Goal: Leave review/rating: Leave review/rating

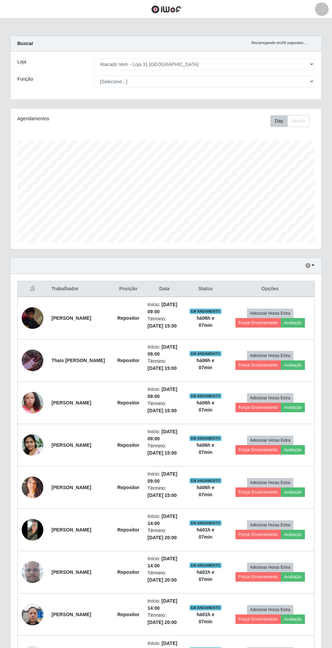
select select "437"
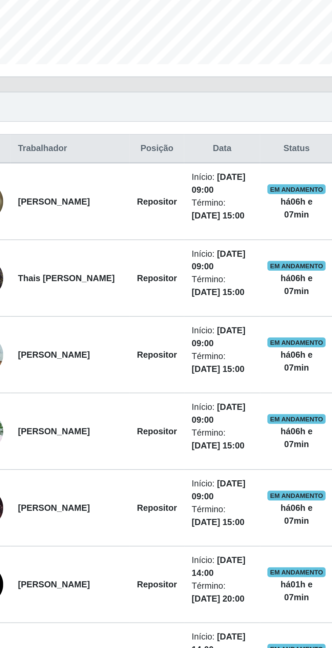
scroll to position [55, 0]
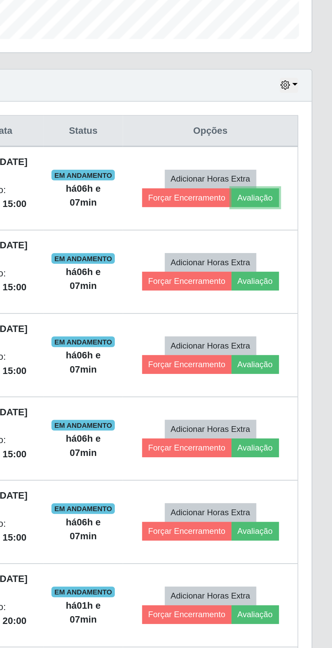
click at [295, 266] on button "Avaliação" at bounding box center [293, 268] width 24 height 9
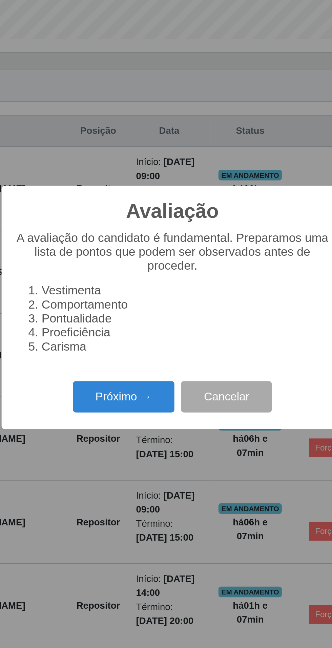
click at [144, 377] on button "Próximo →" at bounding box center [141, 369] width 51 height 16
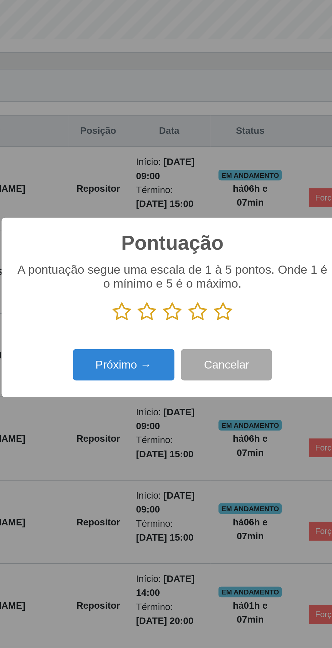
click at [139, 331] on icon at bounding box center [140, 326] width 9 height 10
click at [136, 331] on input "radio" at bounding box center [136, 331] width 0 height 0
click at [135, 361] on button "Próximo →" at bounding box center [141, 353] width 51 height 16
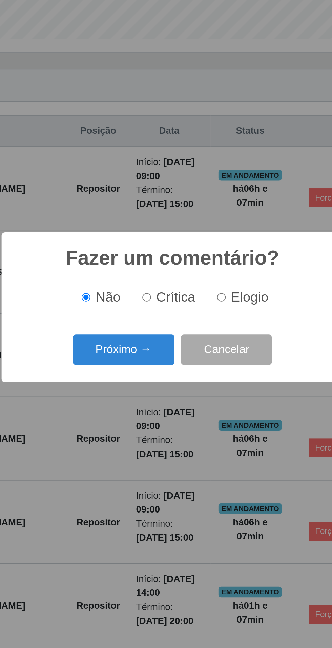
click at [154, 321] on input "Crítica" at bounding box center [153, 319] width 4 height 4
radio input "true"
click at [147, 354] on button "Próximo →" at bounding box center [141, 346] width 51 height 16
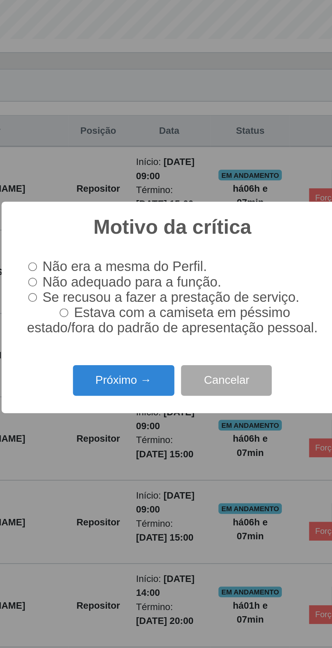
click at [111, 329] on input "Estava com a camiseta em péssimo estado/fora do padrão de apresentação pessoal." at bounding box center [111, 327] width 4 height 4
radio input "true"
click at [144, 369] on button "Próximo →" at bounding box center [141, 361] width 51 height 16
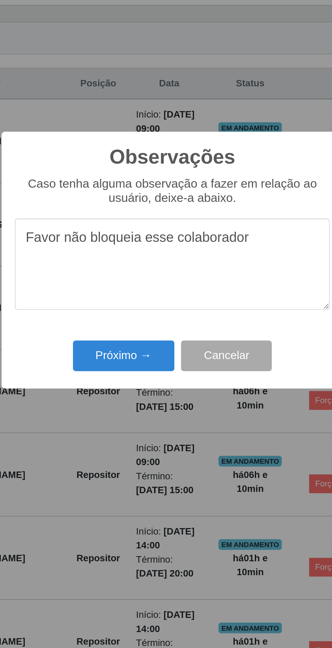
type textarea "Favor não bloqueia esse colaborador"
click at [148, 371] on button "Próximo →" at bounding box center [141, 373] width 51 height 16
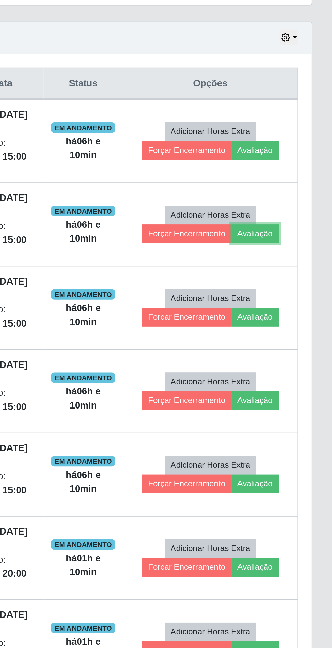
click at [301, 312] on button "Avaliação" at bounding box center [293, 310] width 24 height 9
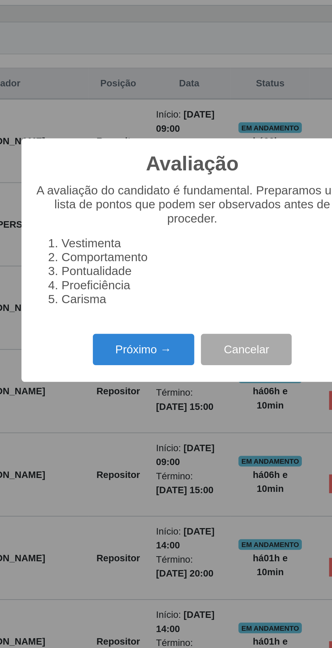
click at [141, 371] on button "Próximo →" at bounding box center [141, 369] width 51 height 16
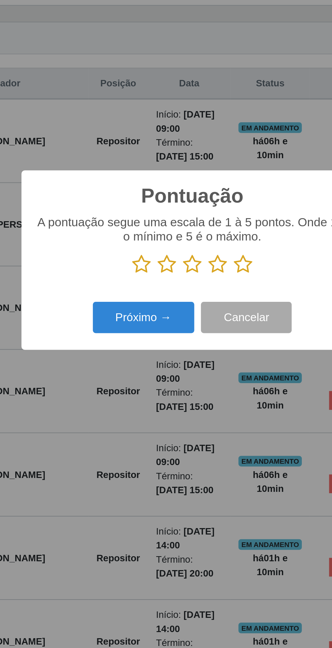
click at [189, 326] on icon at bounding box center [191, 326] width 9 height 10
click at [187, 331] on input "radio" at bounding box center [187, 331] width 0 height 0
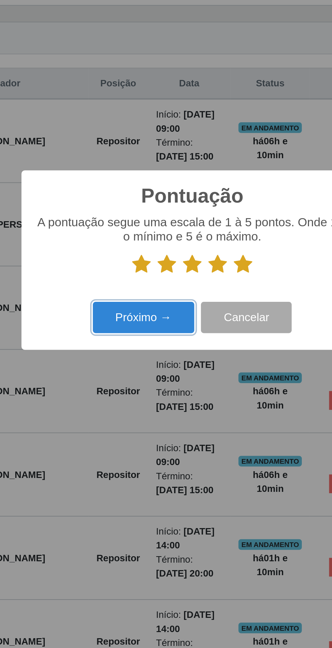
click at [150, 356] on button "Próximo →" at bounding box center [141, 353] width 51 height 16
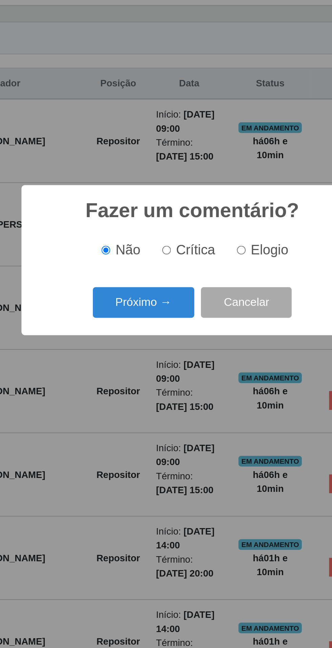
click at [146, 348] on button "Próximo →" at bounding box center [141, 346] width 51 height 16
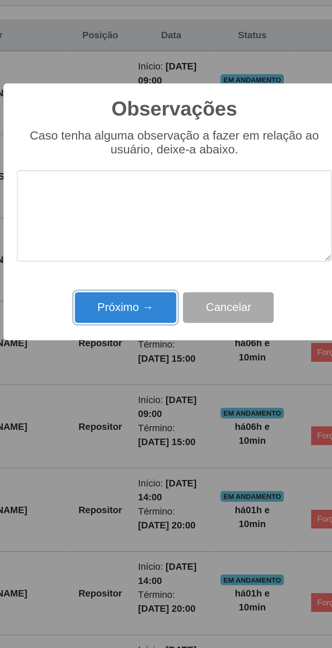
click at [148, 374] on button "Próximo →" at bounding box center [141, 373] width 51 height 16
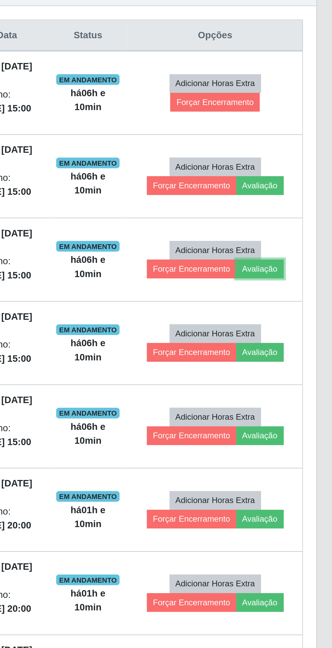
click at [303, 353] on button "Avaliação" at bounding box center [293, 352] width 24 height 9
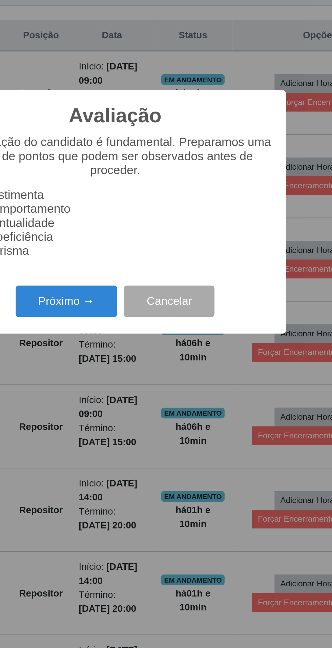
click at [150, 374] on button "Próximo →" at bounding box center [141, 369] width 51 height 16
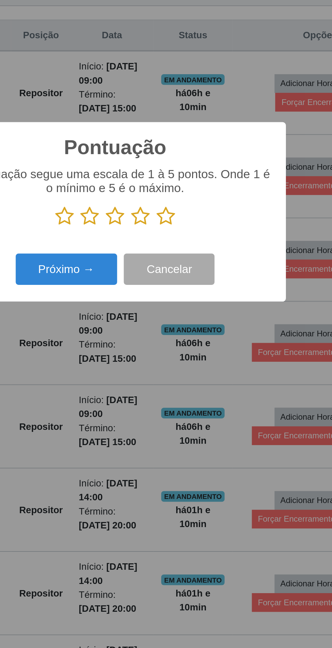
click at [194, 324] on icon at bounding box center [191, 326] width 9 height 10
click at [187, 331] on input "radio" at bounding box center [187, 331] width 0 height 0
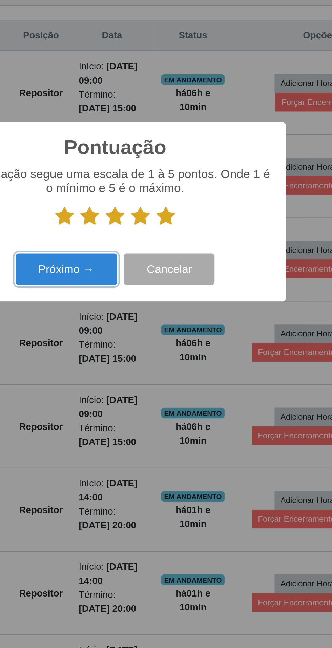
click at [139, 348] on button "Próximo →" at bounding box center [141, 353] width 51 height 16
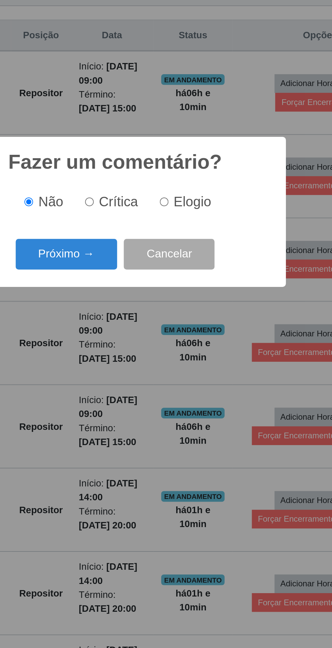
click at [133, 344] on button "Próximo →" at bounding box center [141, 346] width 51 height 16
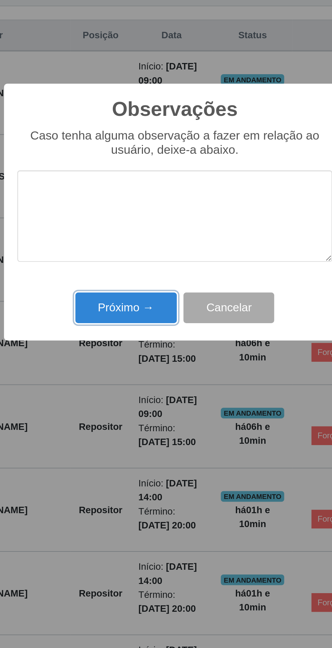
click at [135, 370] on button "Próximo →" at bounding box center [141, 373] width 51 height 16
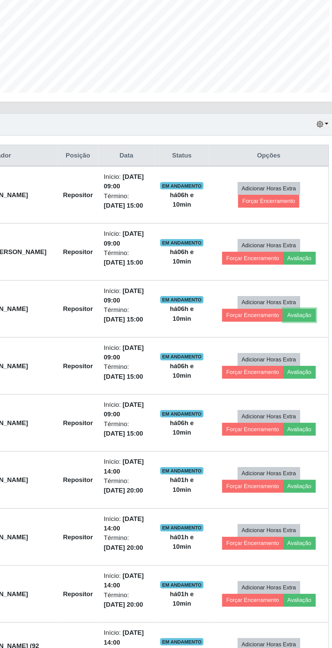
click at [296, 351] on button "Avaliação" at bounding box center [293, 352] width 24 height 9
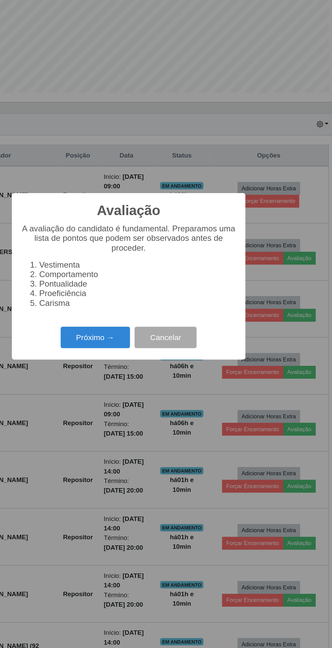
click at [129, 363] on button "Próximo →" at bounding box center [141, 369] width 51 height 16
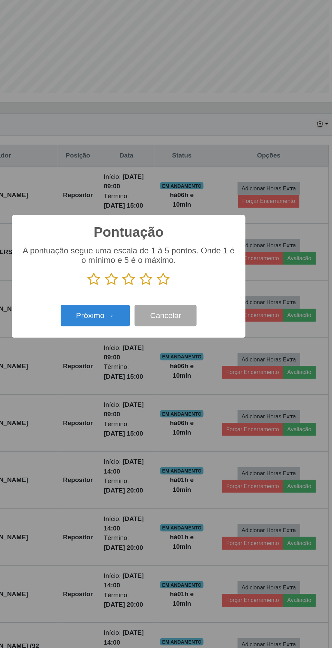
click at [191, 323] on icon at bounding box center [191, 326] width 9 height 10
click at [187, 331] on input "radio" at bounding box center [187, 331] width 0 height 0
click at [136, 353] on button "Próximo →" at bounding box center [141, 353] width 51 height 16
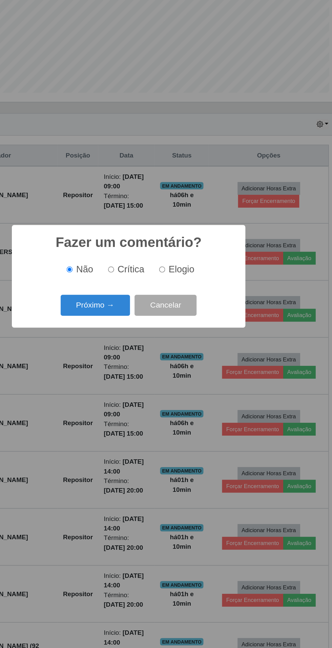
click at [136, 348] on button "Próximo →" at bounding box center [141, 346] width 51 height 16
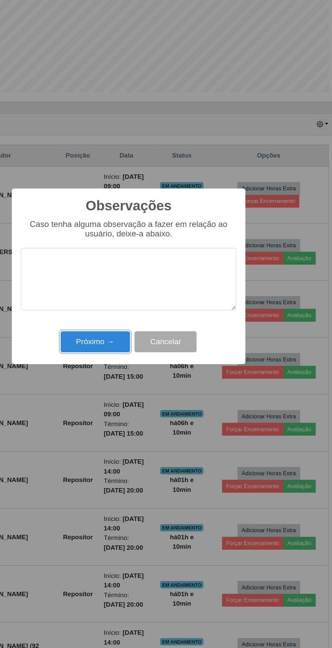
click at [133, 372] on button "Próximo →" at bounding box center [141, 373] width 51 height 16
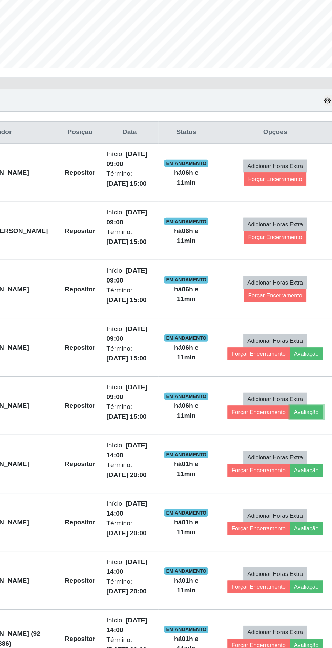
click at [294, 435] on button "Avaliação" at bounding box center [293, 437] width 24 height 9
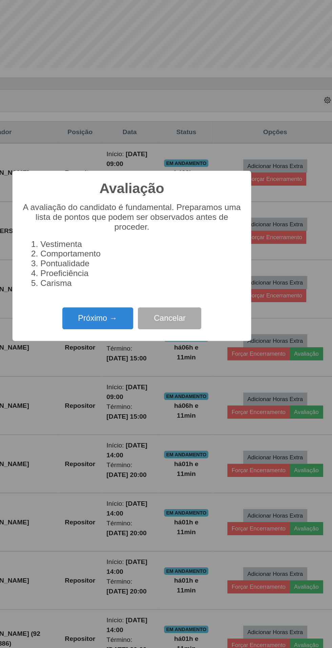
click at [142, 377] on button "Próximo →" at bounding box center [141, 369] width 51 height 16
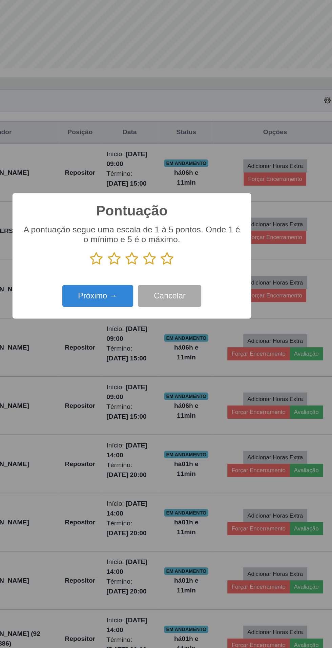
click at [194, 331] on icon at bounding box center [191, 326] width 9 height 10
click at [187, 331] on input "radio" at bounding box center [187, 331] width 0 height 0
click at [129, 361] on button "Próximo →" at bounding box center [141, 353] width 51 height 16
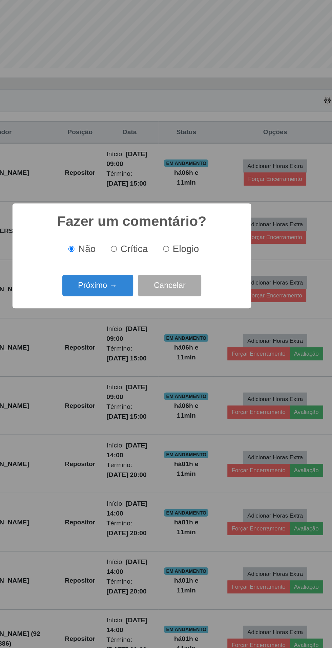
click at [136, 354] on button "Próximo →" at bounding box center [141, 346] width 51 height 16
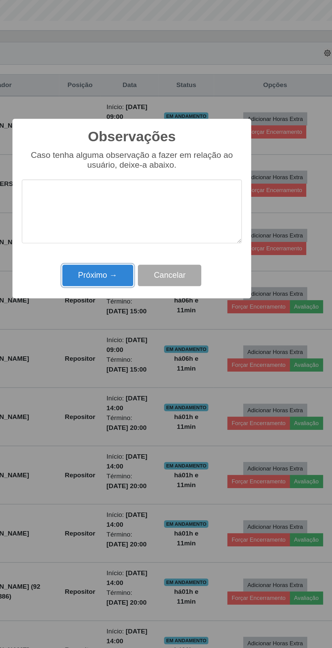
click at [136, 379] on button "Próximo →" at bounding box center [141, 373] width 51 height 16
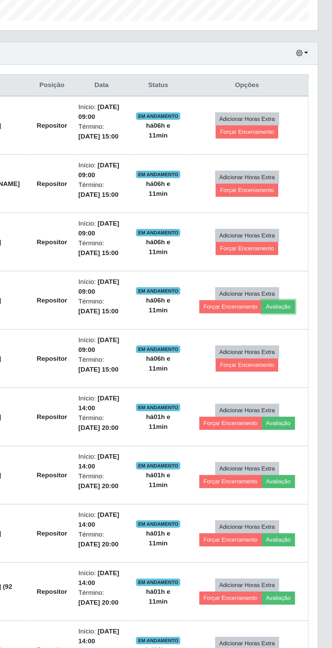
click at [302, 395] on button "Avaliação" at bounding box center [293, 395] width 24 height 9
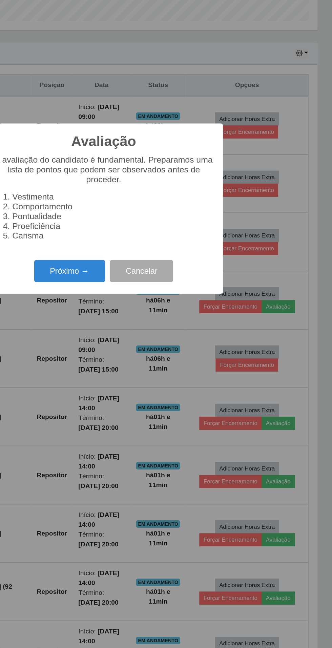
click at [149, 375] on button "Próximo →" at bounding box center [141, 369] width 51 height 16
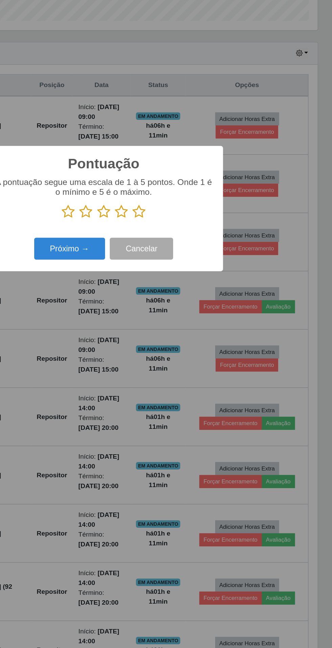
click at [194, 326] on icon at bounding box center [191, 326] width 9 height 10
click at [187, 331] on input "radio" at bounding box center [187, 331] width 0 height 0
click at [144, 347] on button "Próximo →" at bounding box center [141, 353] width 51 height 16
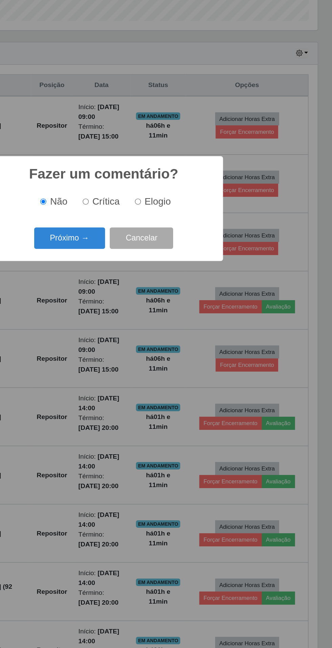
click at [137, 345] on button "Próximo →" at bounding box center [141, 346] width 51 height 16
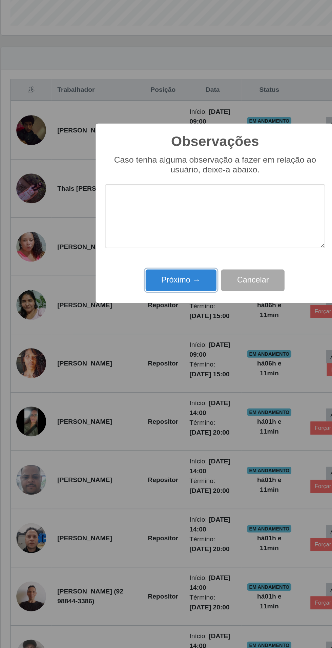
click at [142, 366] on button "Próximo →" at bounding box center [141, 373] width 51 height 16
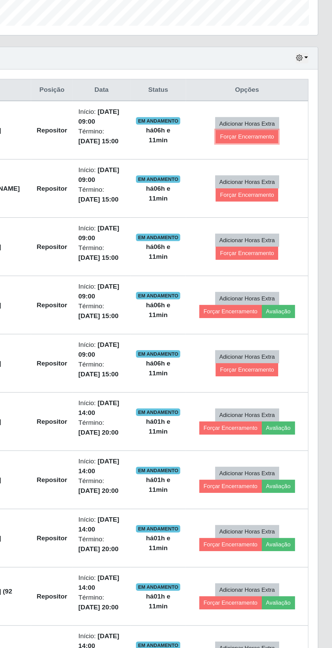
click at [281, 269] on button "Forçar Encerramento" at bounding box center [269, 268] width 45 height 9
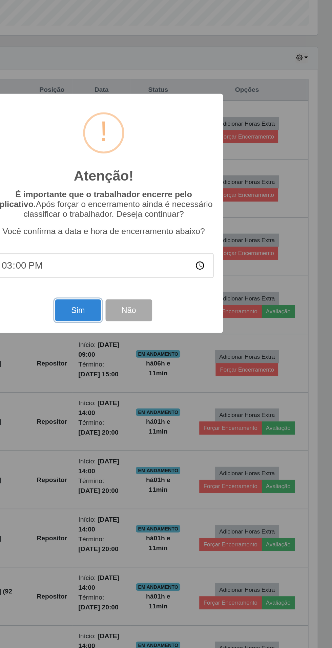
click at [146, 397] on button "Sim" at bounding box center [147, 395] width 33 height 16
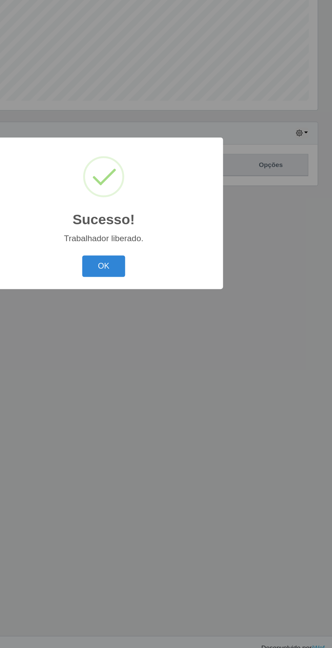
scroll to position [47, 0]
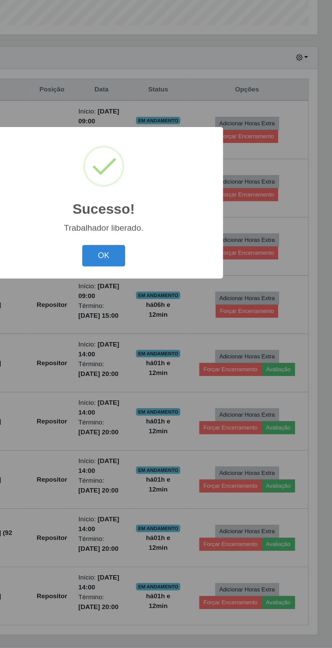
click at [169, 363] on button "OK" at bounding box center [166, 363] width 32 height 16
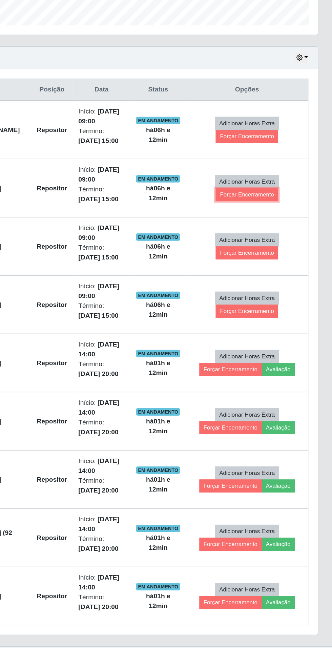
click at [277, 318] on button "Forçar Encerramento" at bounding box center [269, 317] width 45 height 9
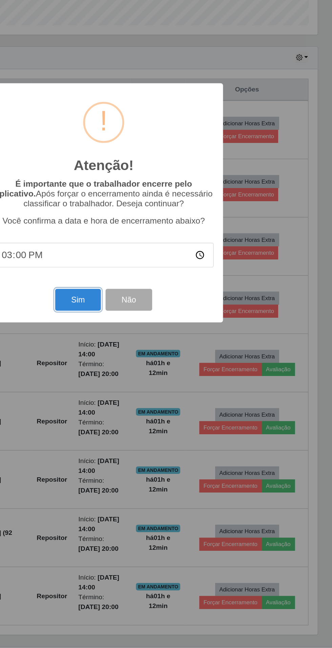
click at [150, 397] on button "Sim" at bounding box center [147, 395] width 33 height 16
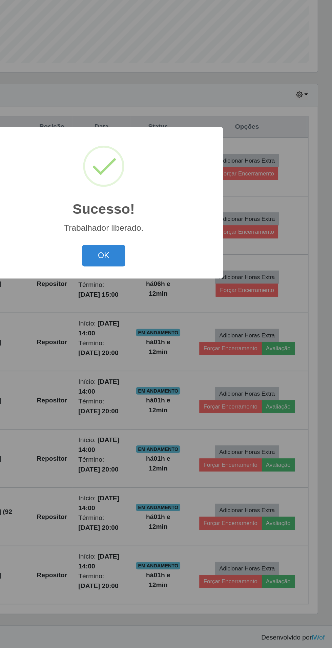
click at [169, 361] on button "OK" at bounding box center [166, 363] width 32 height 16
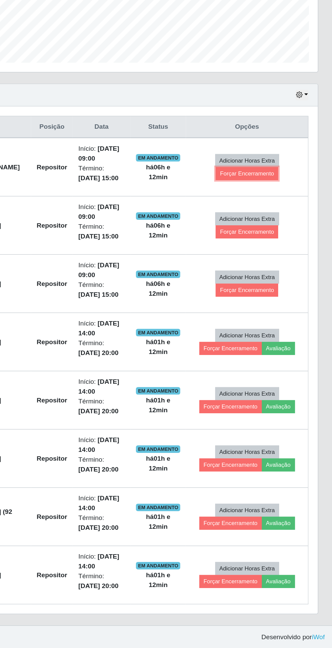
click at [279, 298] on button "Forçar Encerramento" at bounding box center [269, 302] width 45 height 9
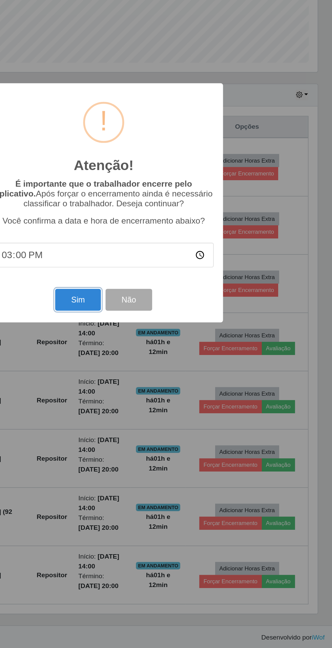
click at [149, 402] on button "Sim" at bounding box center [147, 395] width 33 height 16
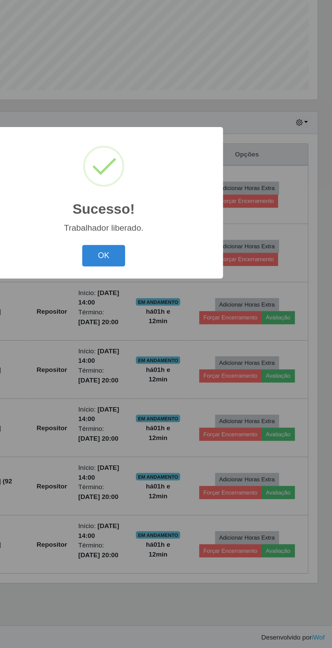
click at [176, 359] on button "OK" at bounding box center [166, 363] width 32 height 16
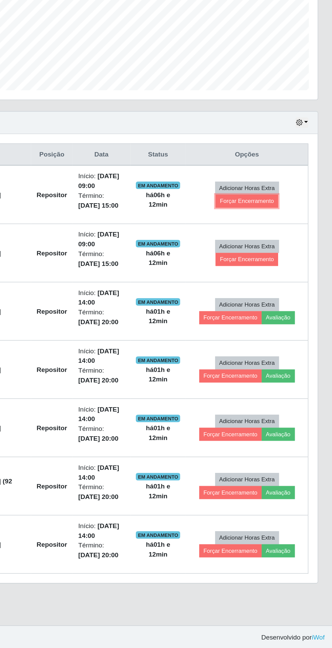
click at [278, 318] on button "Forçar Encerramento" at bounding box center [269, 322] width 45 height 9
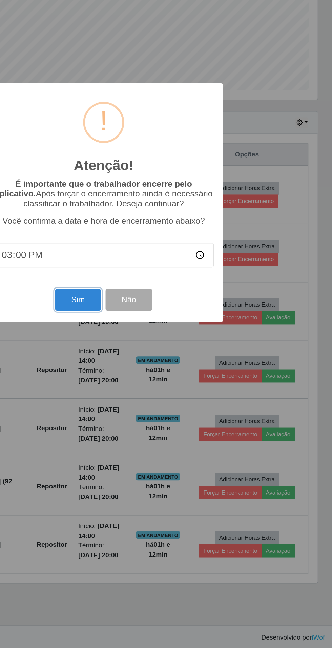
click at [152, 397] on button "Sim" at bounding box center [147, 395] width 33 height 16
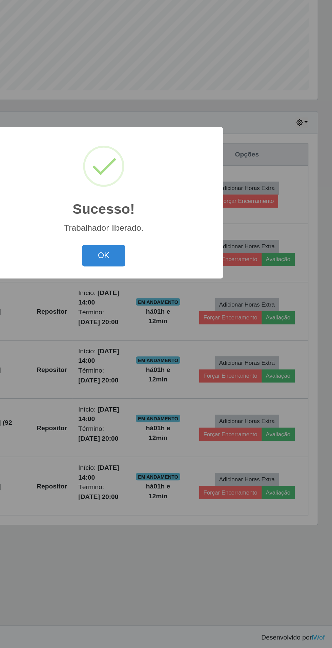
click at [169, 360] on button "OK" at bounding box center [166, 363] width 32 height 16
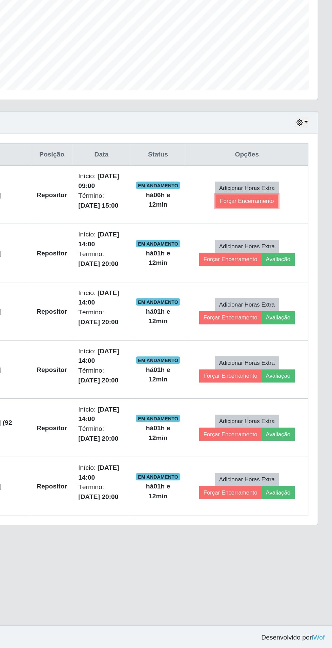
click at [278, 318] on button "Forçar Encerramento" at bounding box center [269, 322] width 45 height 9
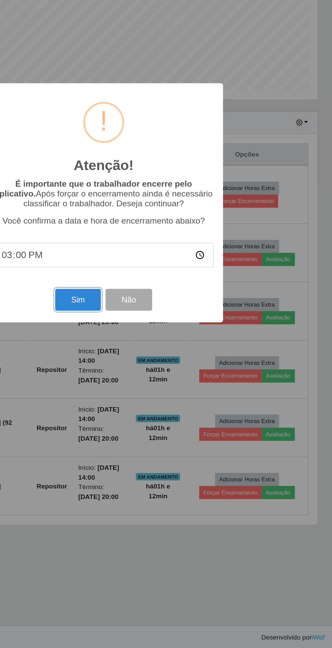
click at [147, 394] on button "Sim" at bounding box center [147, 395] width 33 height 16
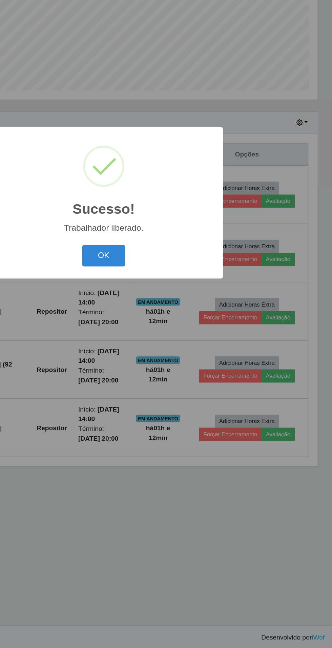
click at [171, 363] on button "OK" at bounding box center [166, 363] width 32 height 16
